Goal: Task Accomplishment & Management: Manage account settings

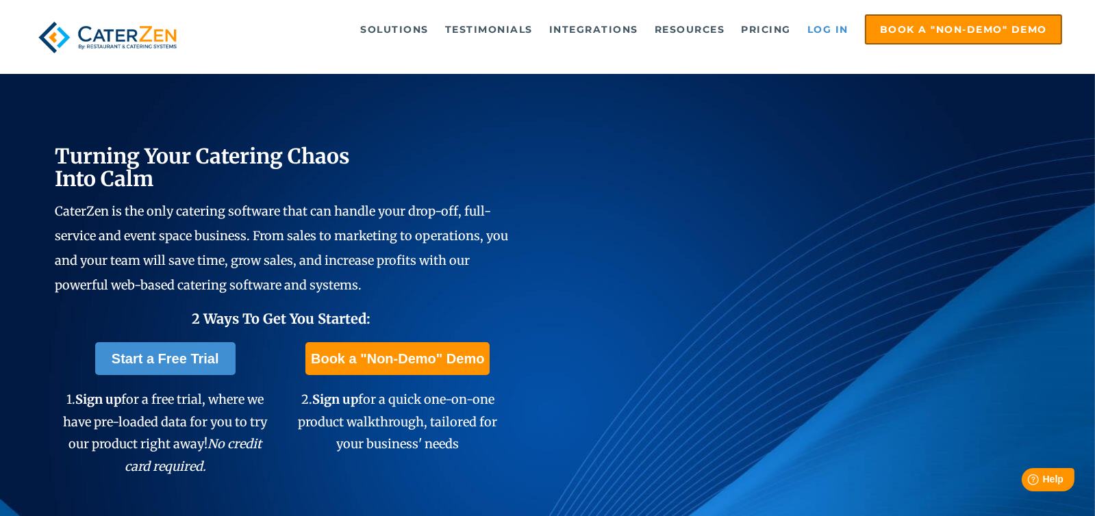
click at [828, 28] on link "Log in" at bounding box center [827, 29] width 55 height 27
click at [824, 27] on link "Log in" at bounding box center [827, 29] width 55 height 27
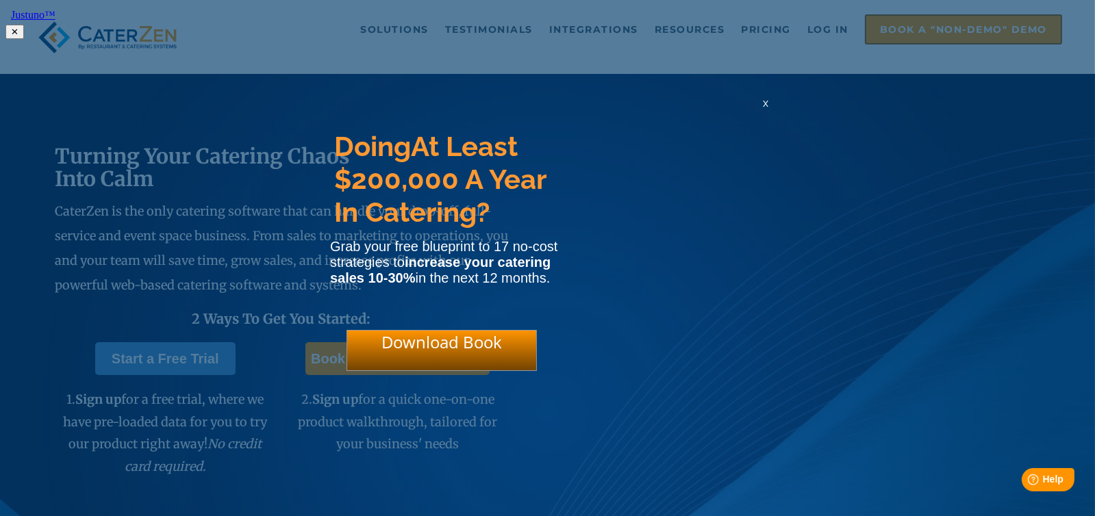
click at [763, 110] on span "x" at bounding box center [765, 103] width 5 height 13
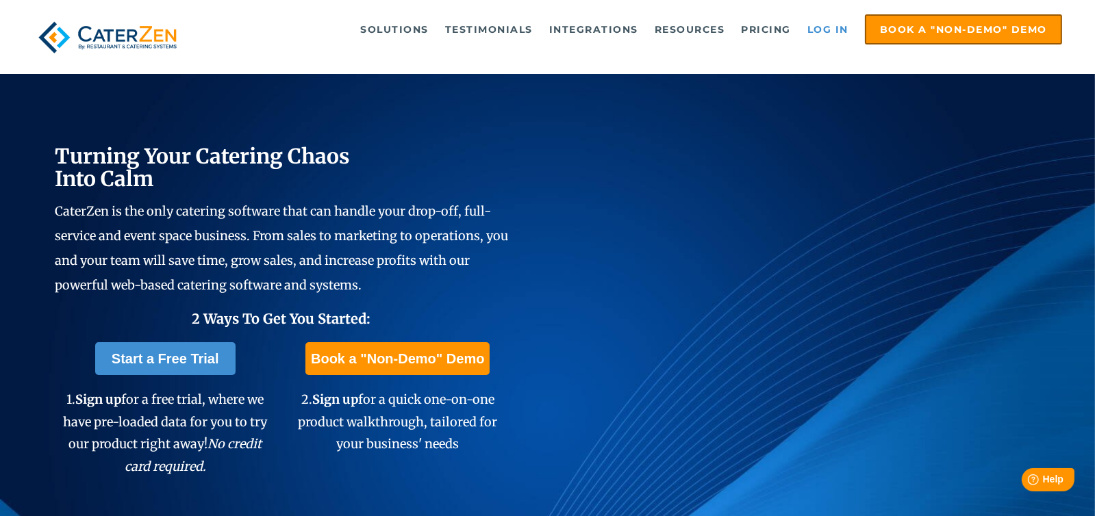
click at [832, 25] on link "Log in" at bounding box center [827, 29] width 55 height 27
click at [825, 24] on link "Log in" at bounding box center [827, 29] width 55 height 27
click at [830, 29] on link "Log in" at bounding box center [827, 29] width 55 height 27
